Goal: Task Accomplishment & Management: Manage account settings

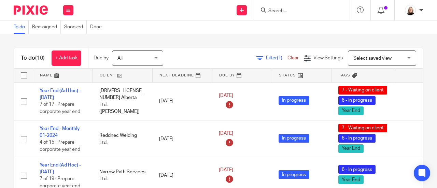
click at [295, 11] on input "Search" at bounding box center [297, 11] width 61 height 6
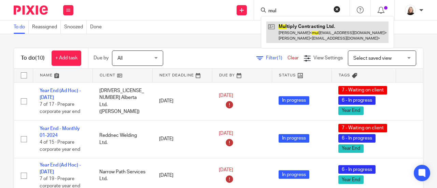
type input "mul"
click at [298, 30] on link at bounding box center [327, 31] width 122 height 21
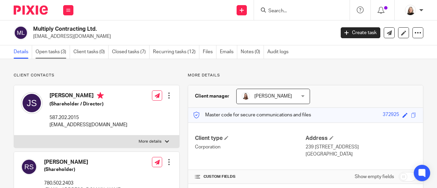
click at [56, 54] on link "Open tasks (3)" at bounding box center [52, 51] width 34 height 13
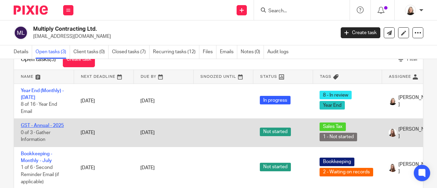
scroll to position [34, 0]
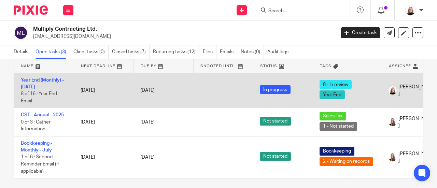
click at [38, 78] on link "Year End (Monthly) - [DATE]" at bounding box center [42, 84] width 43 height 12
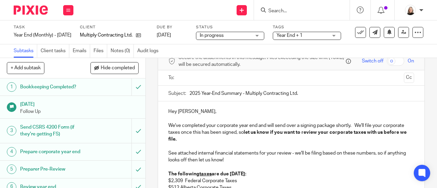
scroll to position [68, 0]
